Goal: Complete application form

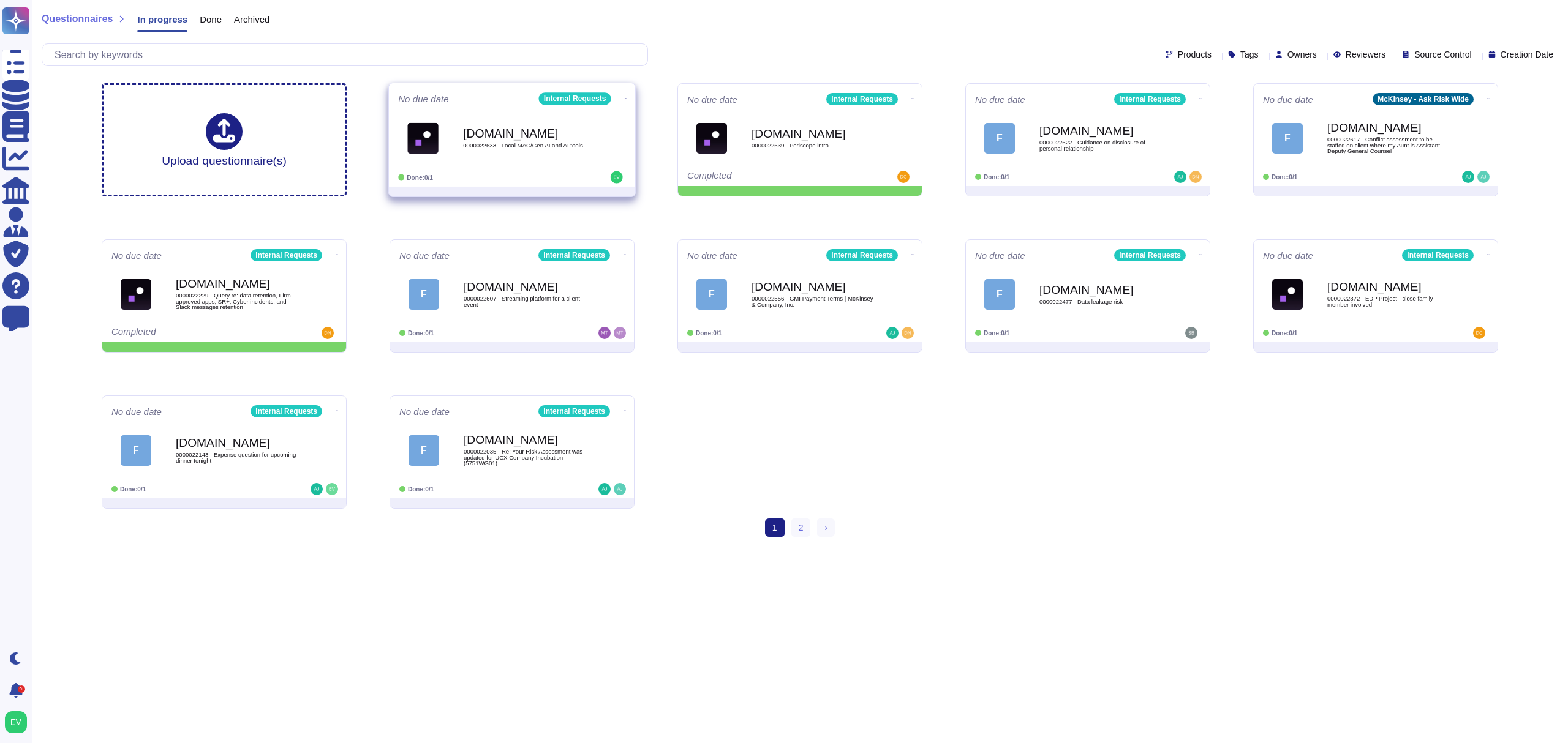
click at [566, 134] on b "[DOMAIN_NAME]" at bounding box center [524, 133] width 124 height 12
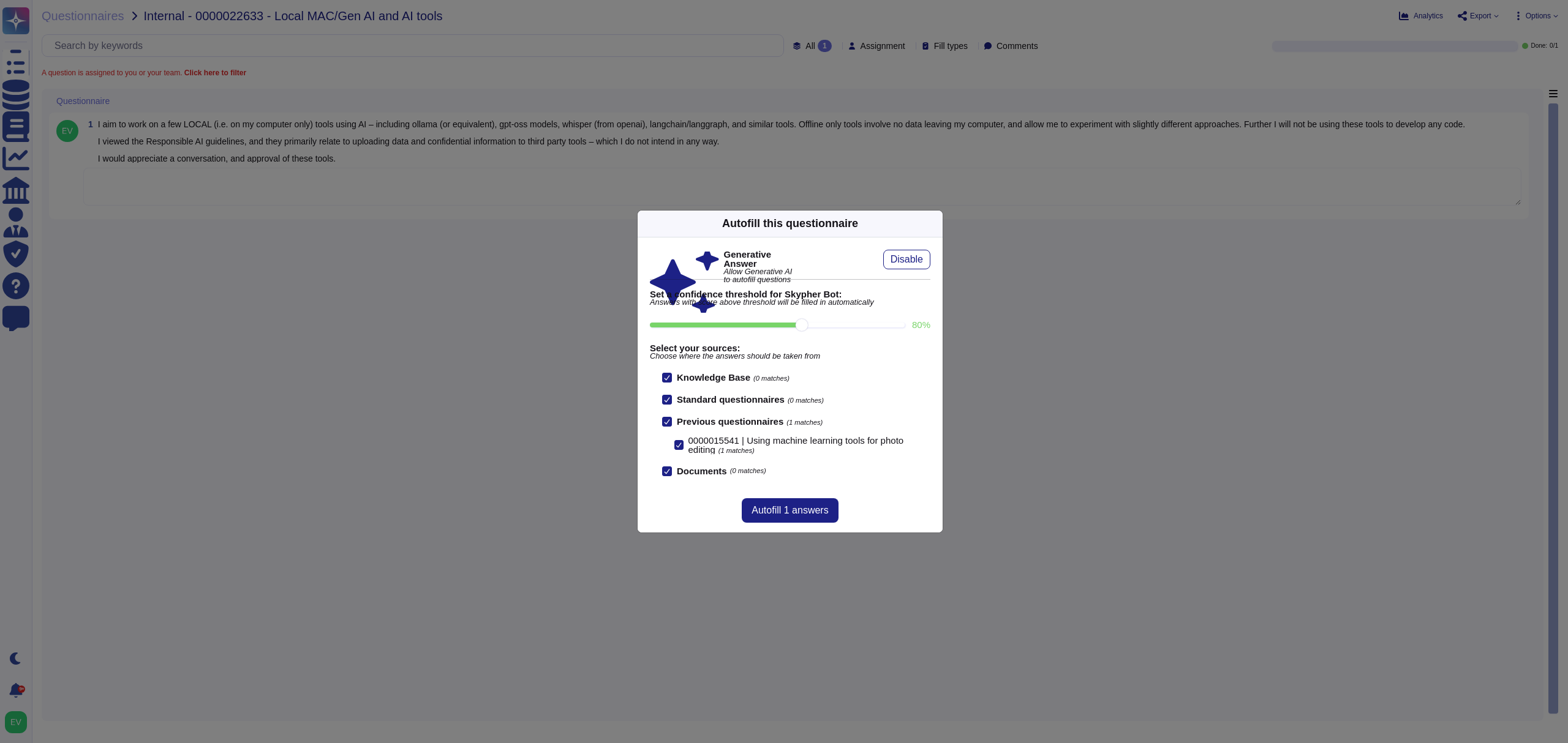
click at [933, 231] on div "Autofill this questionnaire" at bounding box center [790, 224] width 305 height 27
click at [935, 223] on icon at bounding box center [935, 223] width 0 height 0
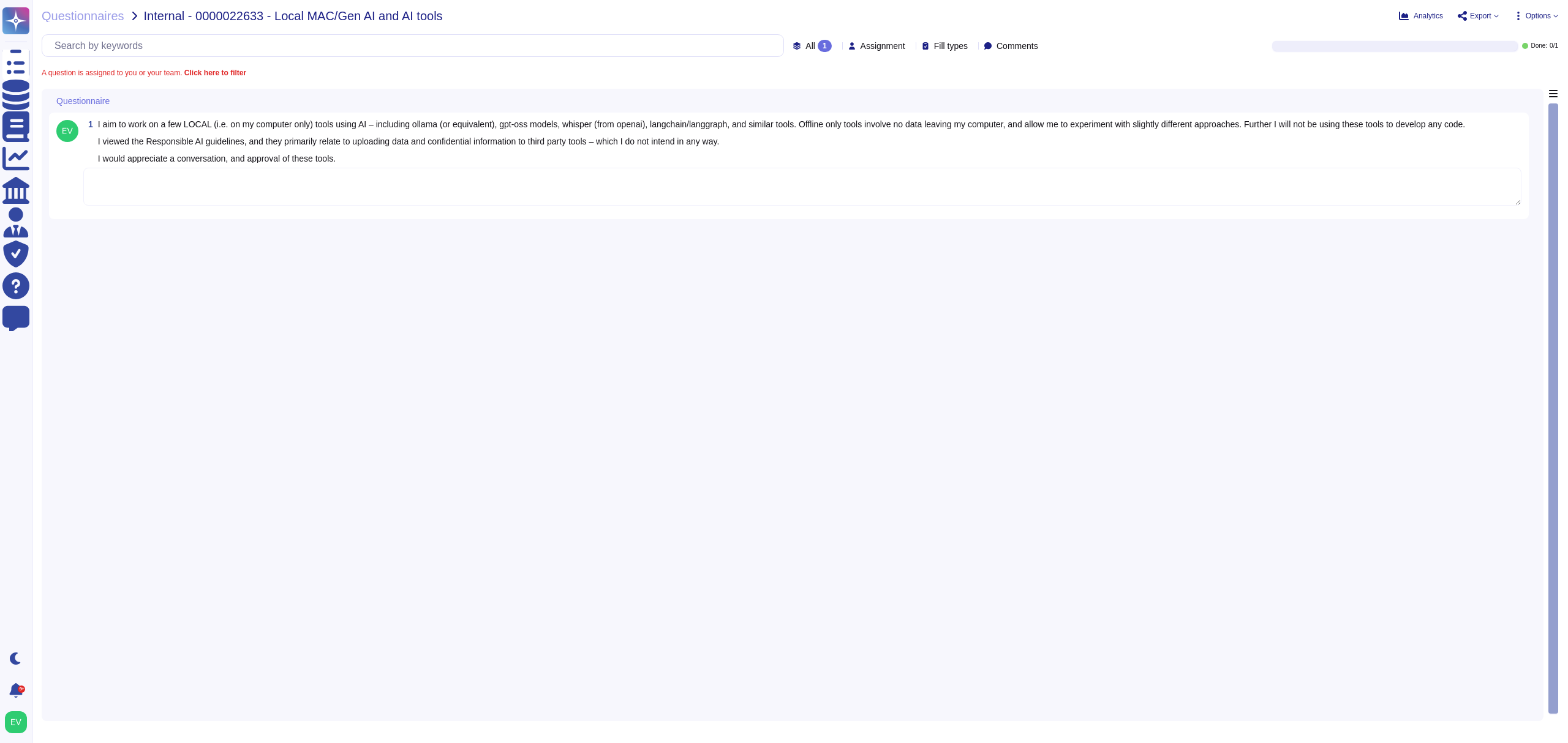
click at [162, 197] on textarea at bounding box center [802, 187] width 1438 height 38
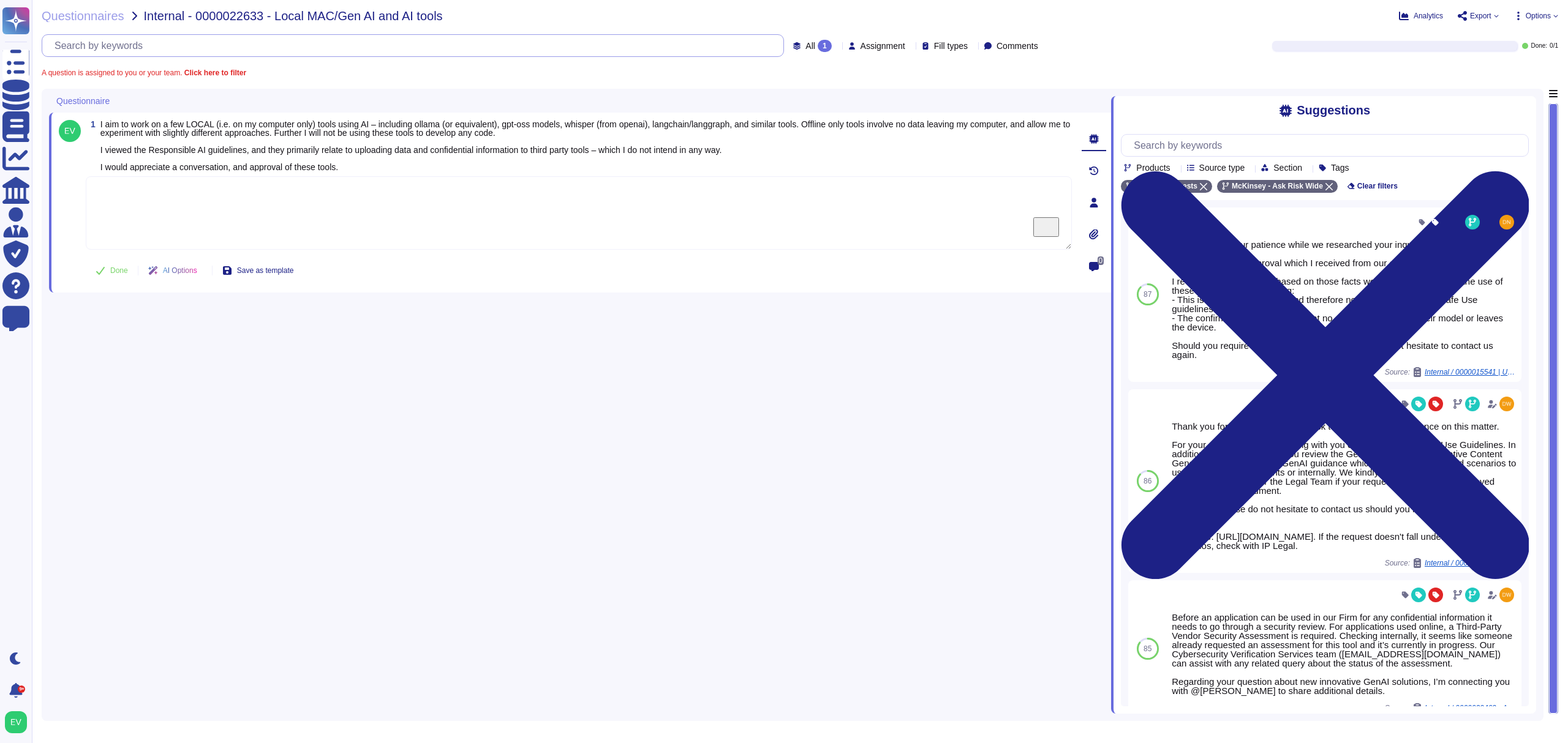
click at [138, 49] on input "text" at bounding box center [416, 46] width 735 height 21
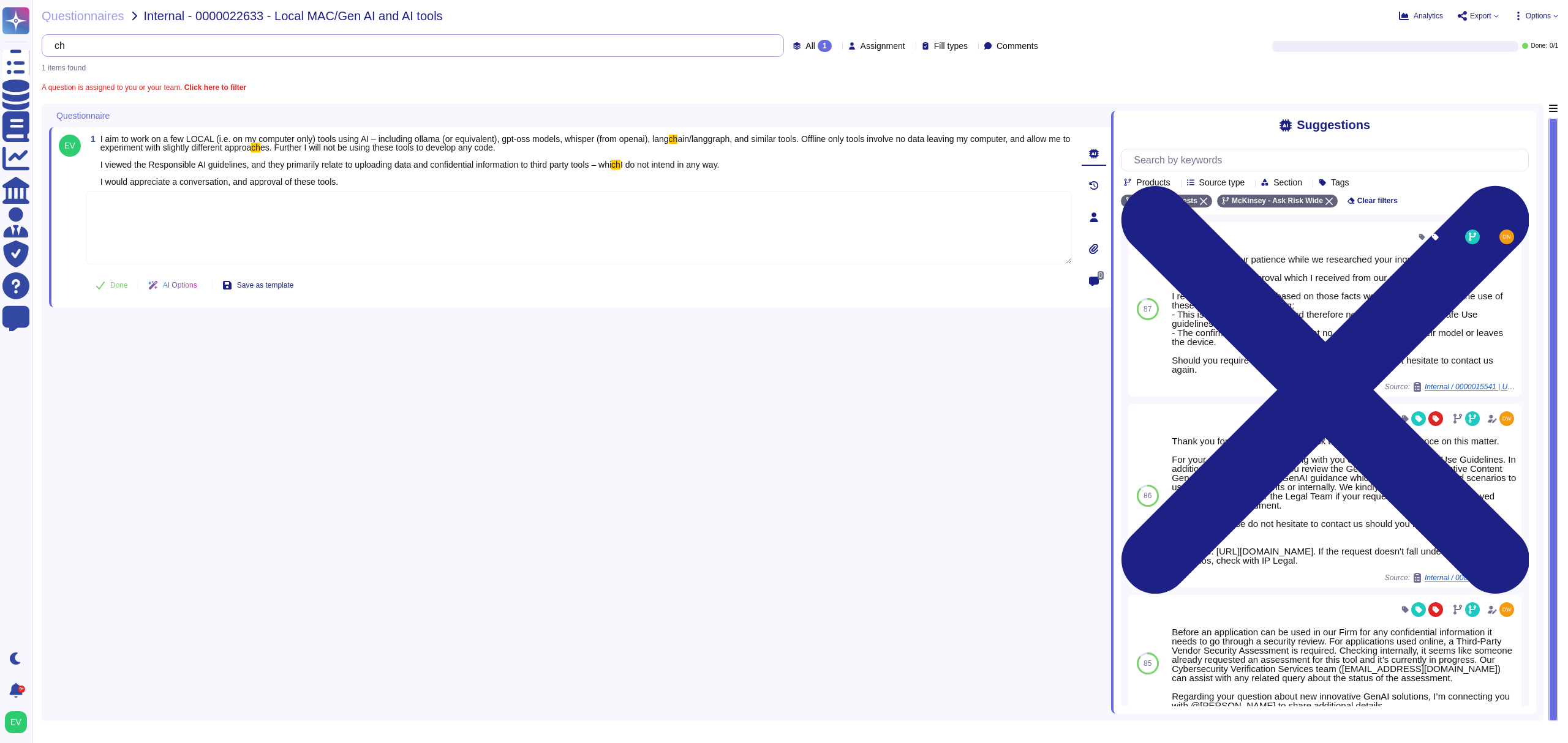
type input "c"
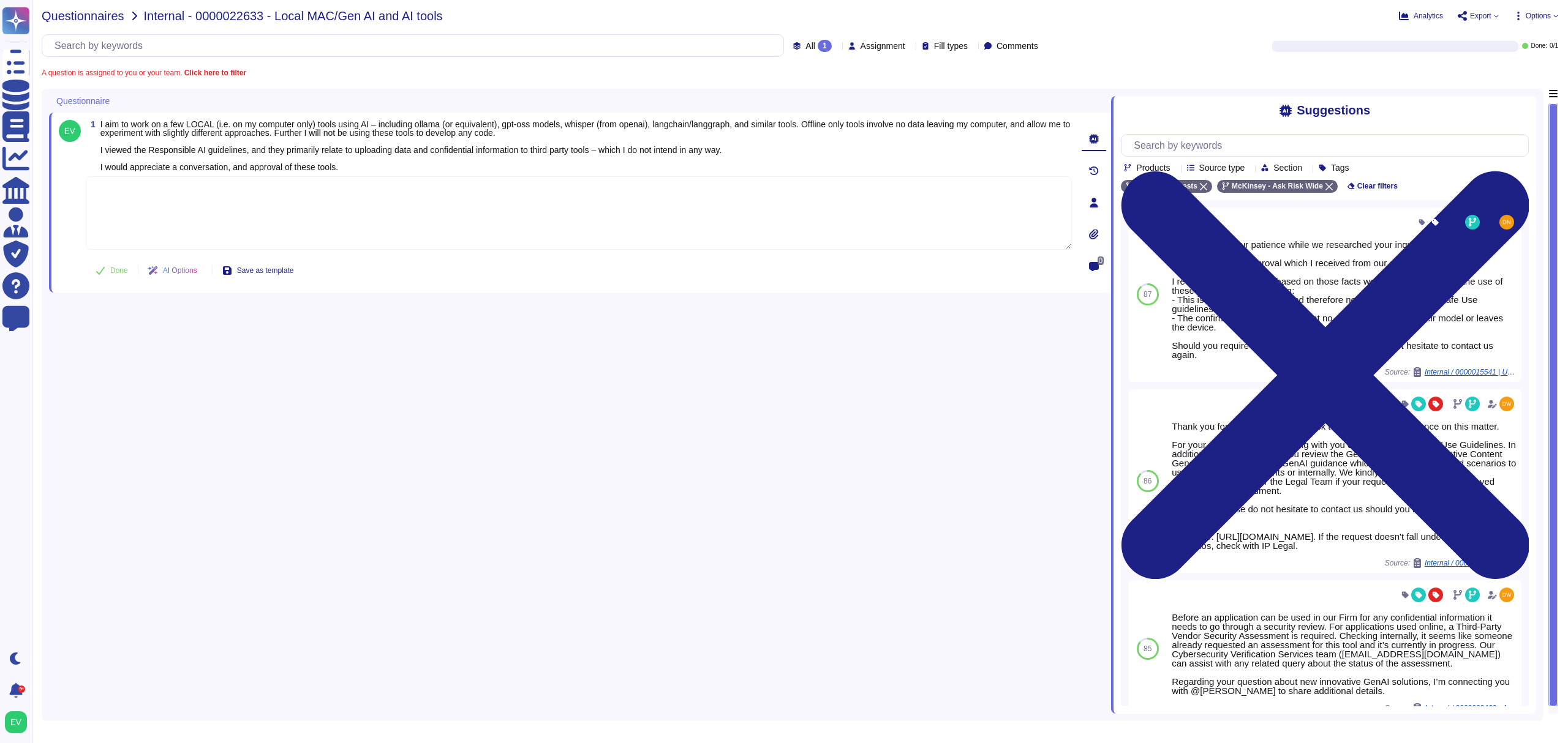
click at [77, 16] on span "Questionnaires" at bounding box center [83, 16] width 83 height 13
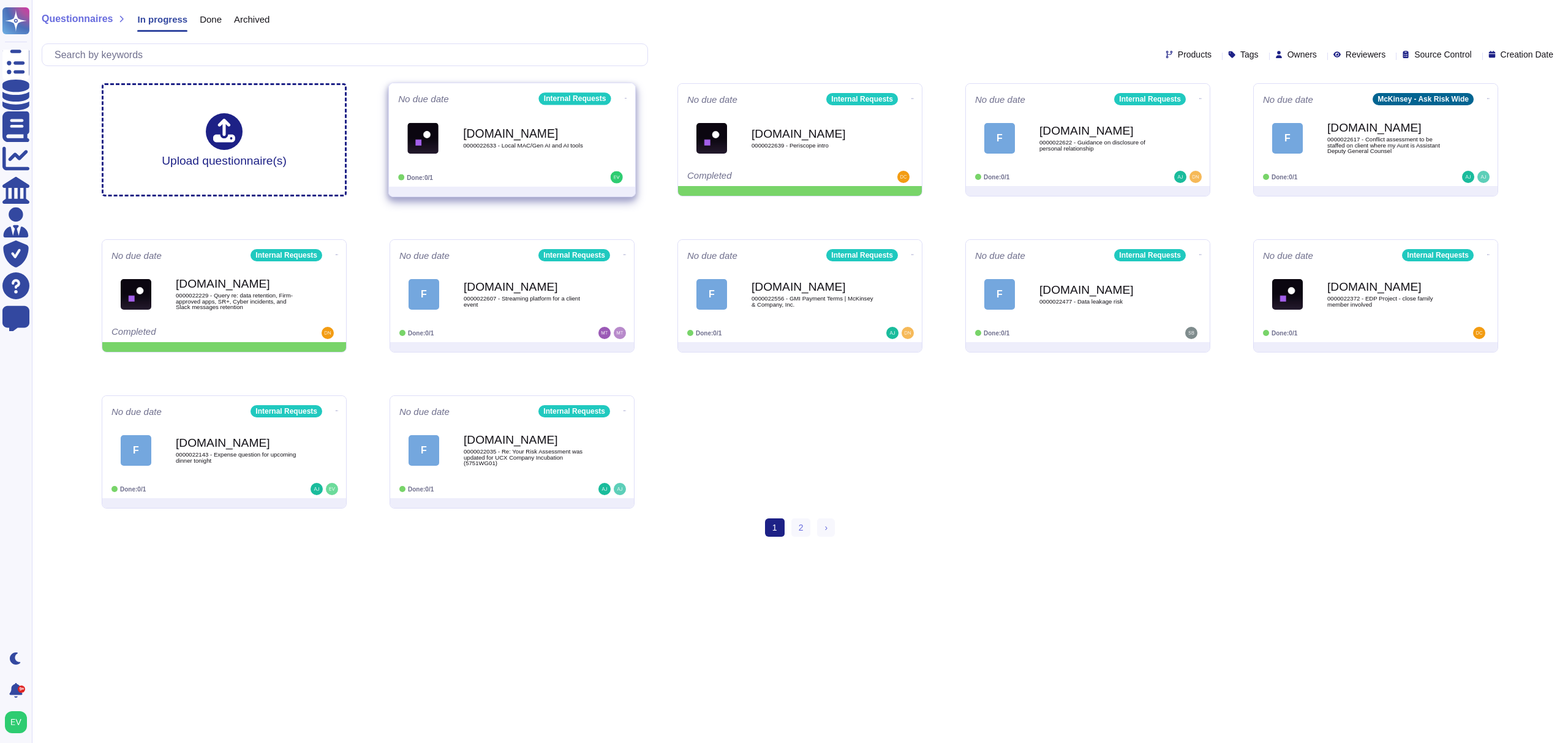
click at [564, 129] on b "[DOMAIN_NAME]" at bounding box center [524, 133] width 124 height 12
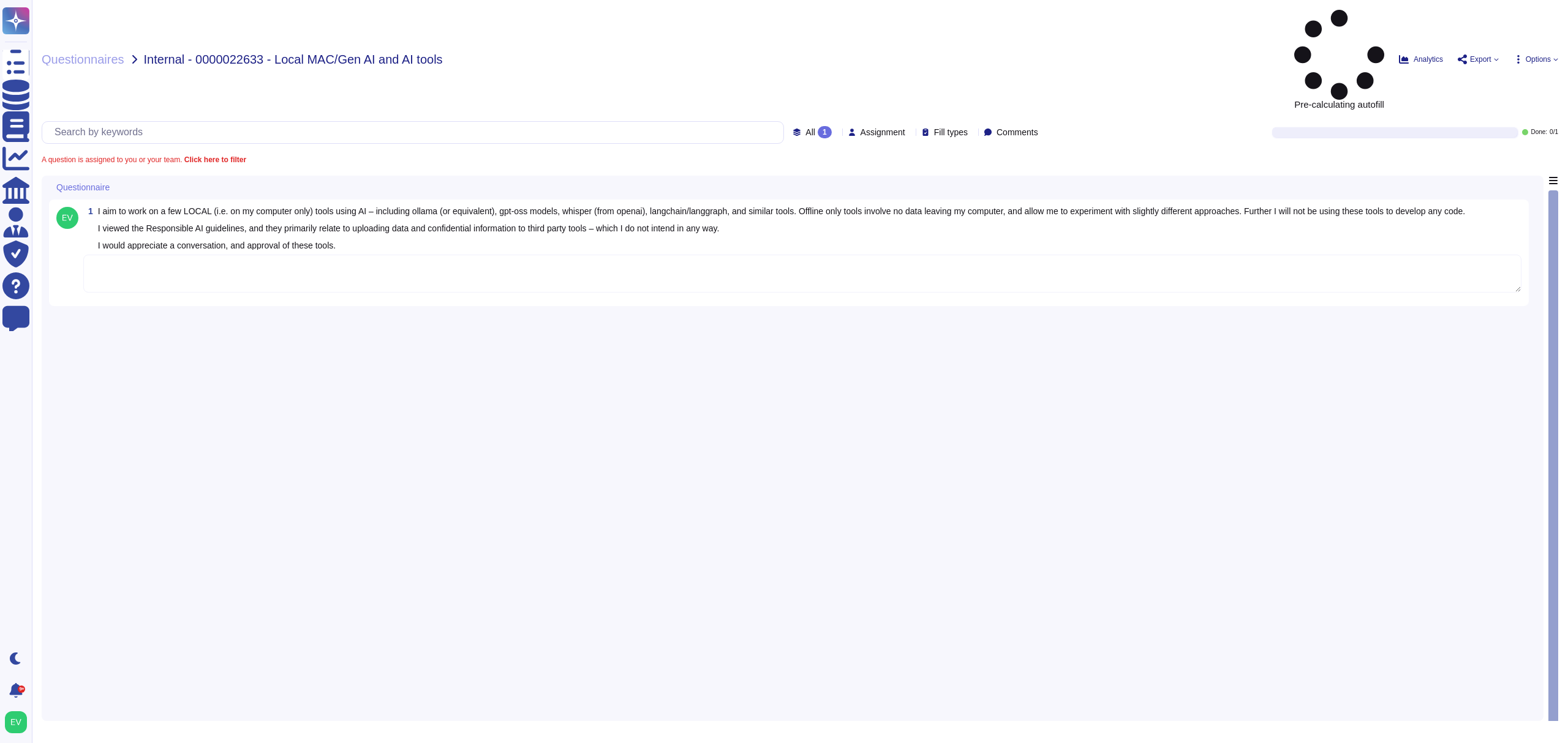
click at [376, 211] on div "1 I aim to work on a few LOCAL (i.e. on my computer only) tools using AI – incl…" at bounding box center [789, 253] width 1465 height 92
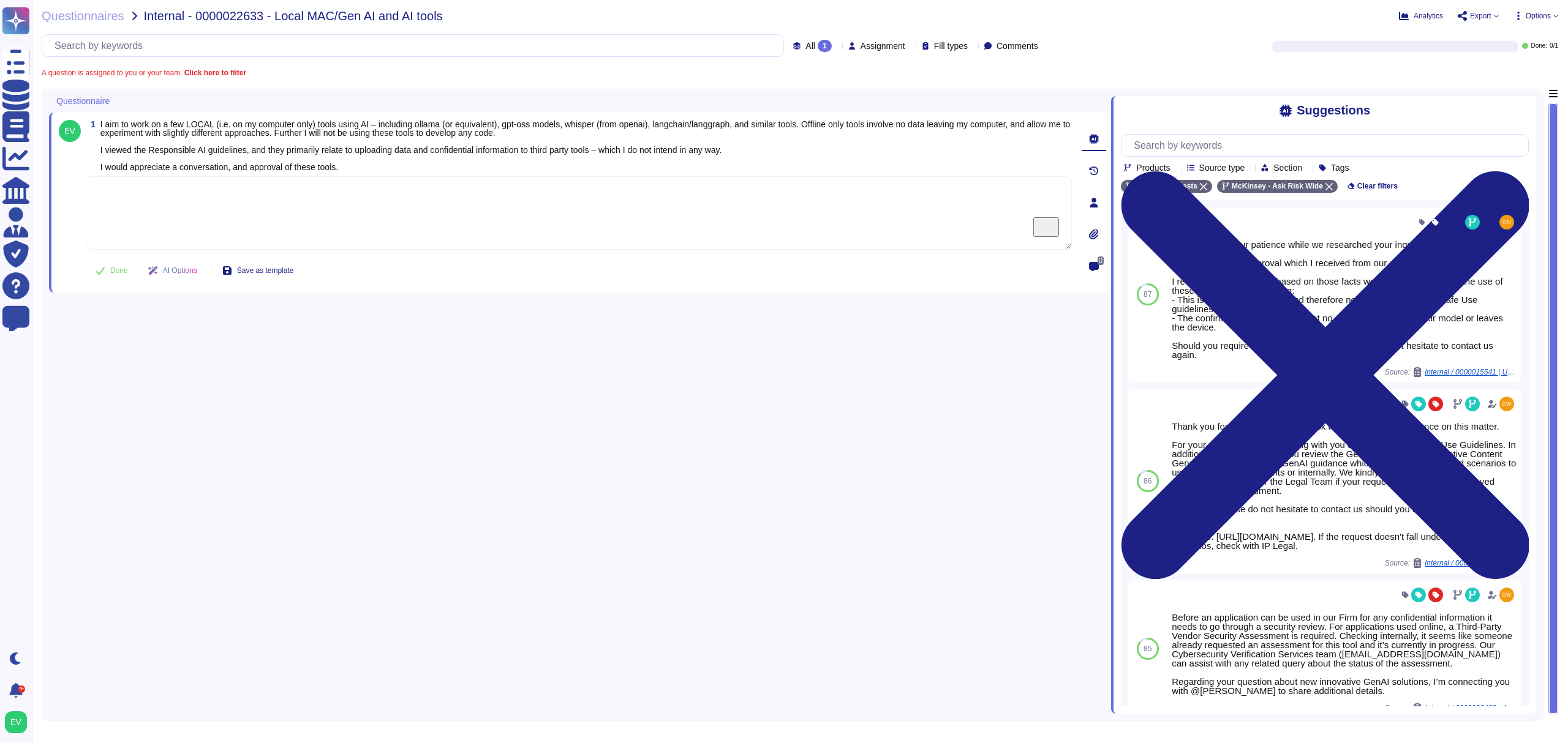
click at [202, 196] on textarea "To enrich screen reader interactions, please activate Accessibility in Grammarl…" at bounding box center [579, 213] width 986 height 73
